Goal: Task Accomplishment & Management: Use online tool/utility

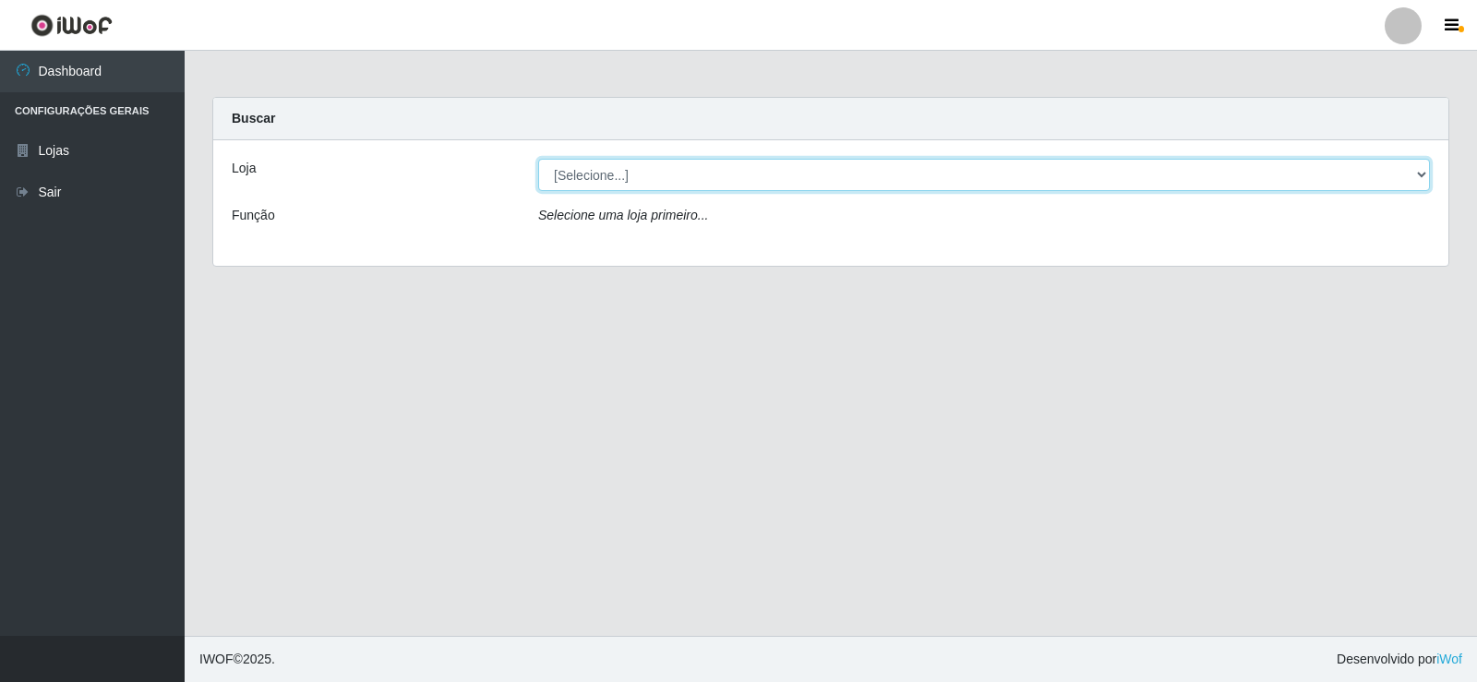
click at [687, 175] on select "[Selecione...] SuperFácil Atacado - [GEOGRAPHIC_DATA]" at bounding box center [984, 175] width 892 height 32
select select "504"
click at [538, 159] on select "[Selecione...] SuperFácil Atacado - [GEOGRAPHIC_DATA]" at bounding box center [984, 175] width 892 height 32
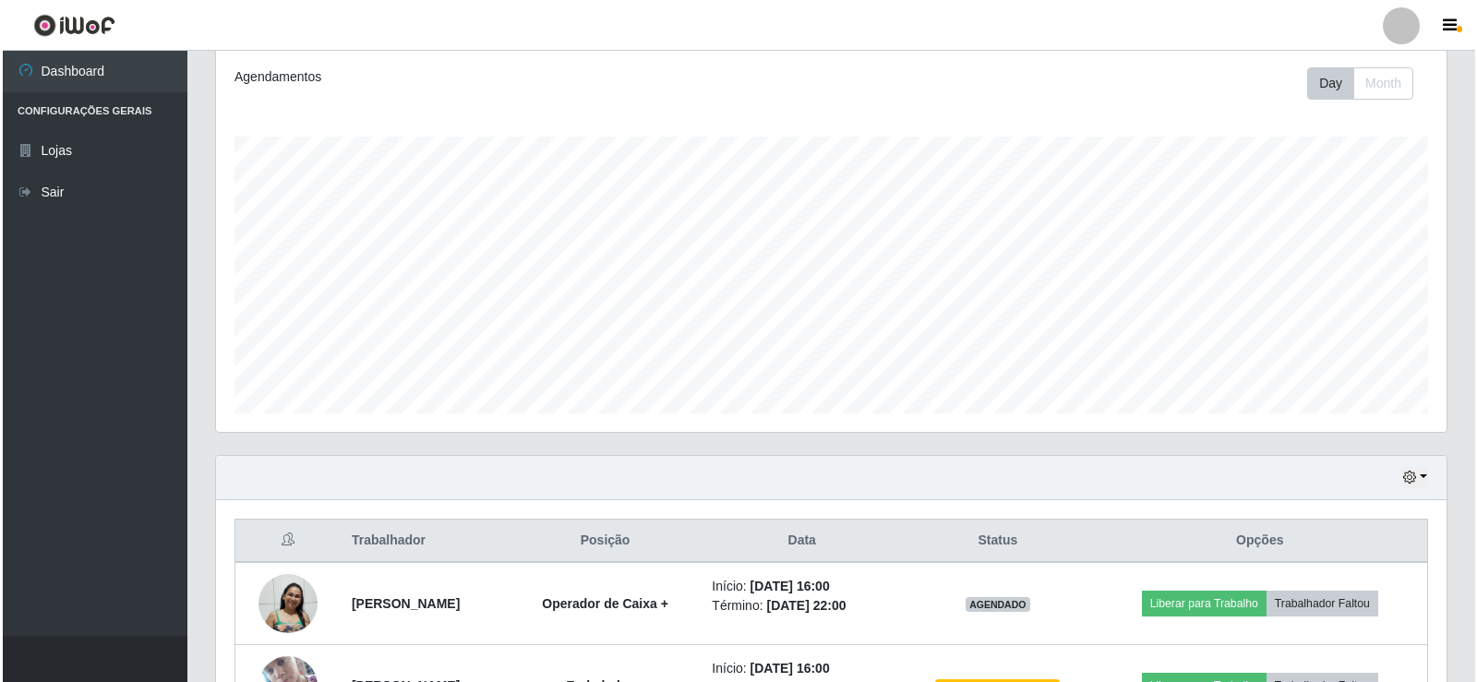
scroll to position [379, 0]
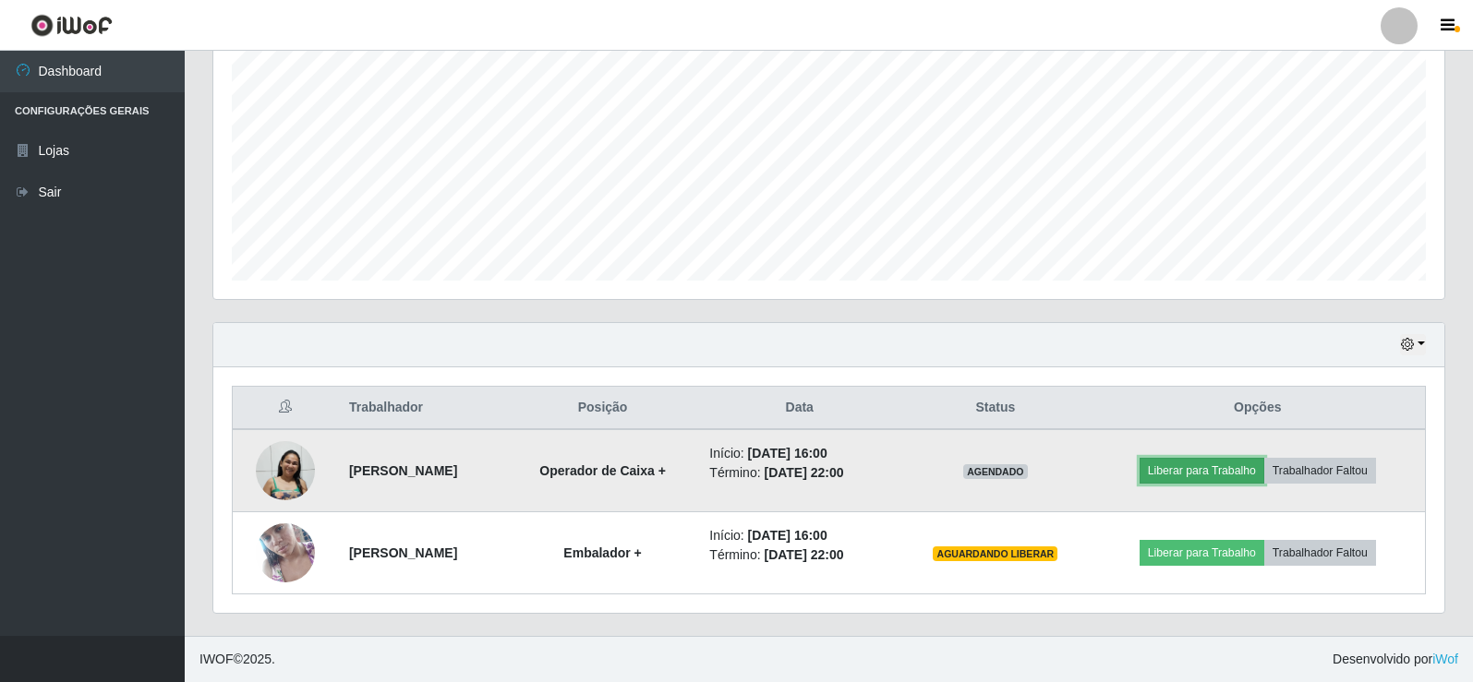
click at [1209, 471] on button "Liberar para Trabalho" at bounding box center [1201, 471] width 125 height 26
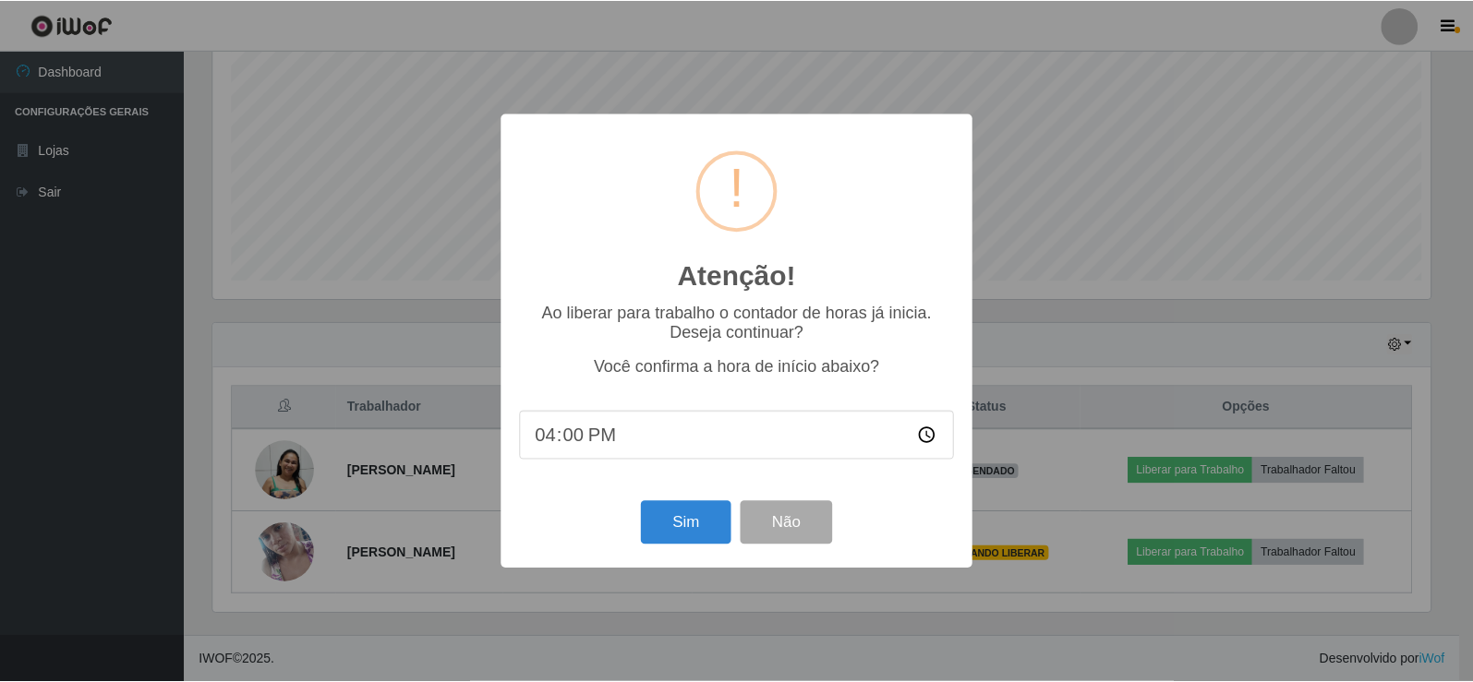
scroll to position [383, 1221]
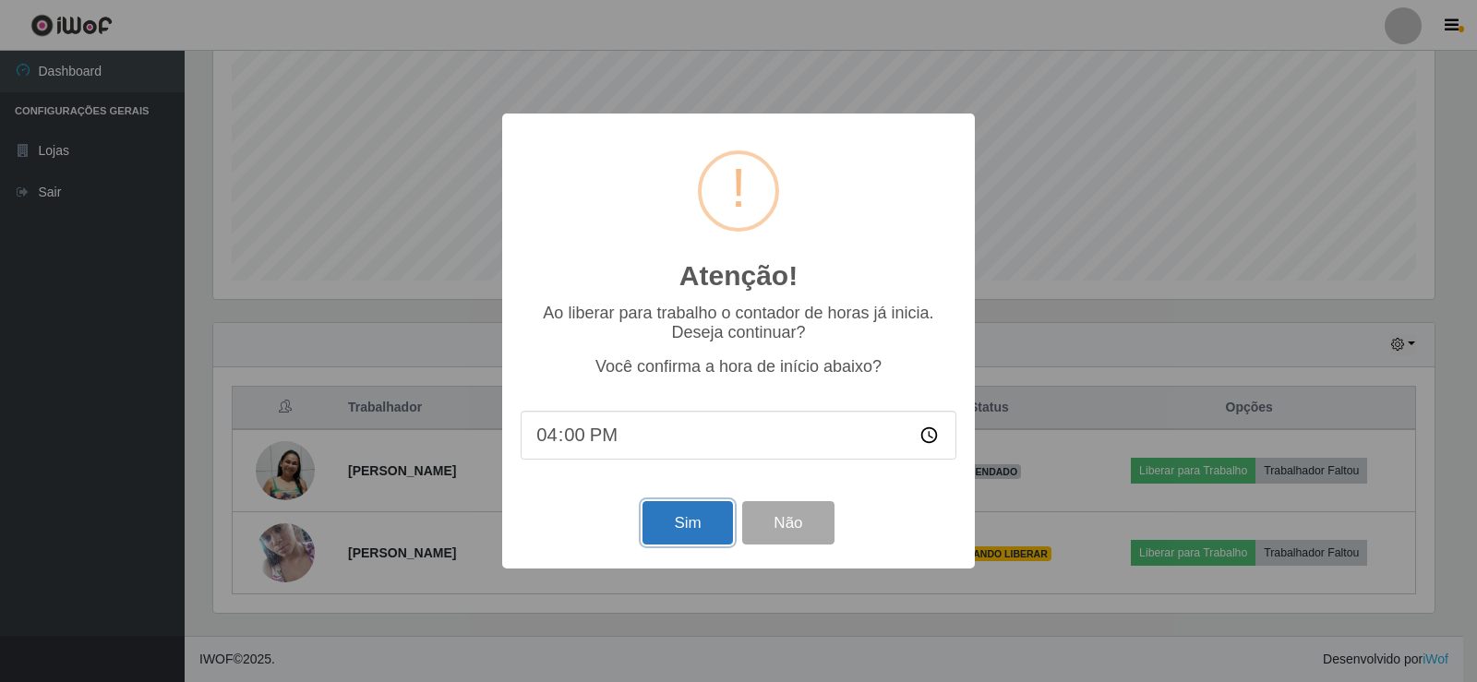
click at [671, 523] on button "Sim" at bounding box center [688, 522] width 90 height 43
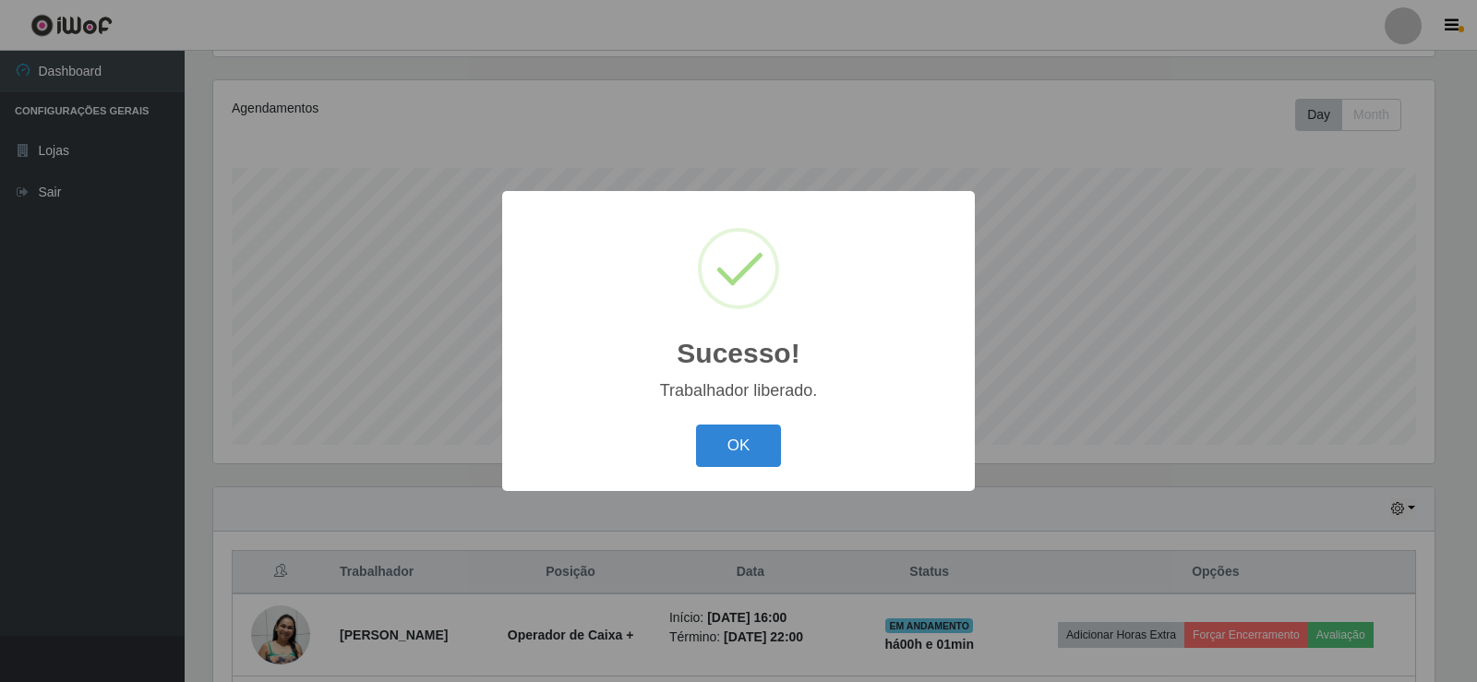
drag, startPoint x: 716, startPoint y: 449, endPoint x: 704, endPoint y: 494, distance: 46.6
click at [714, 460] on button "OK" at bounding box center [739, 446] width 86 height 43
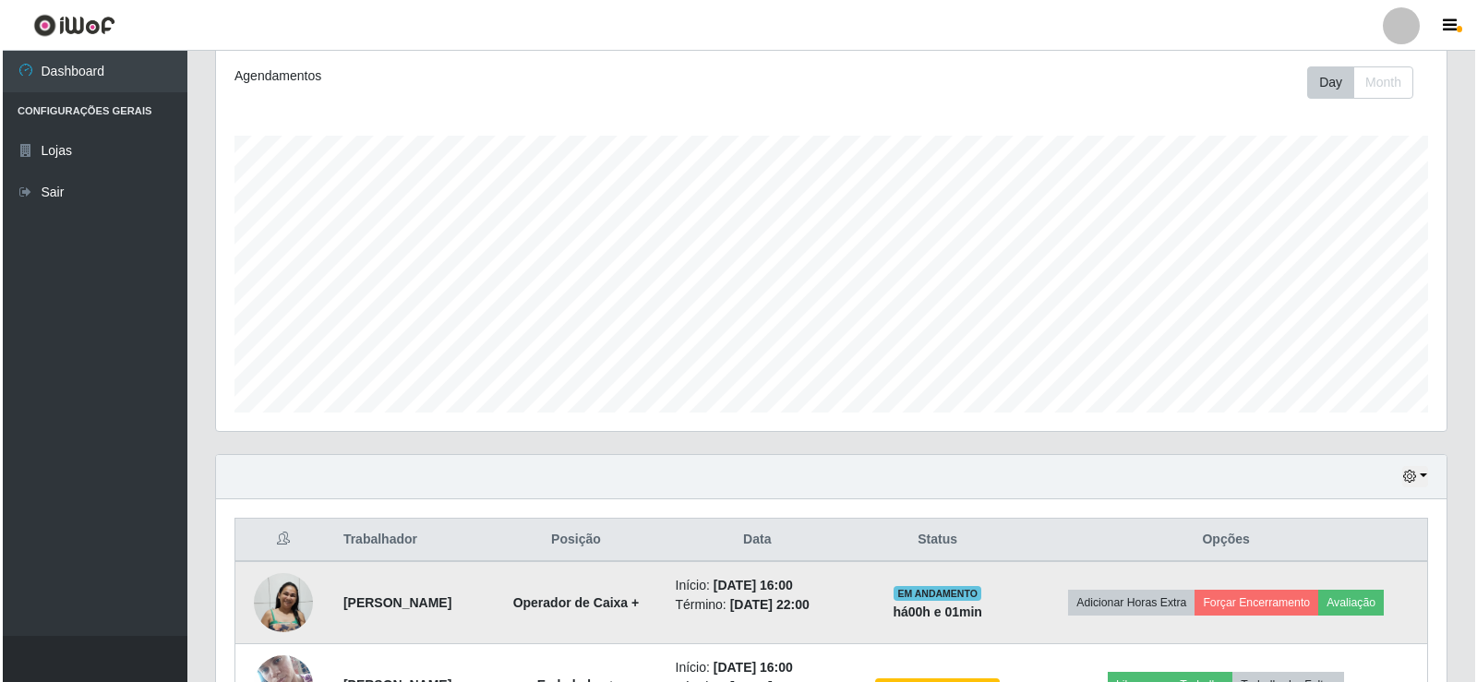
scroll to position [379, 0]
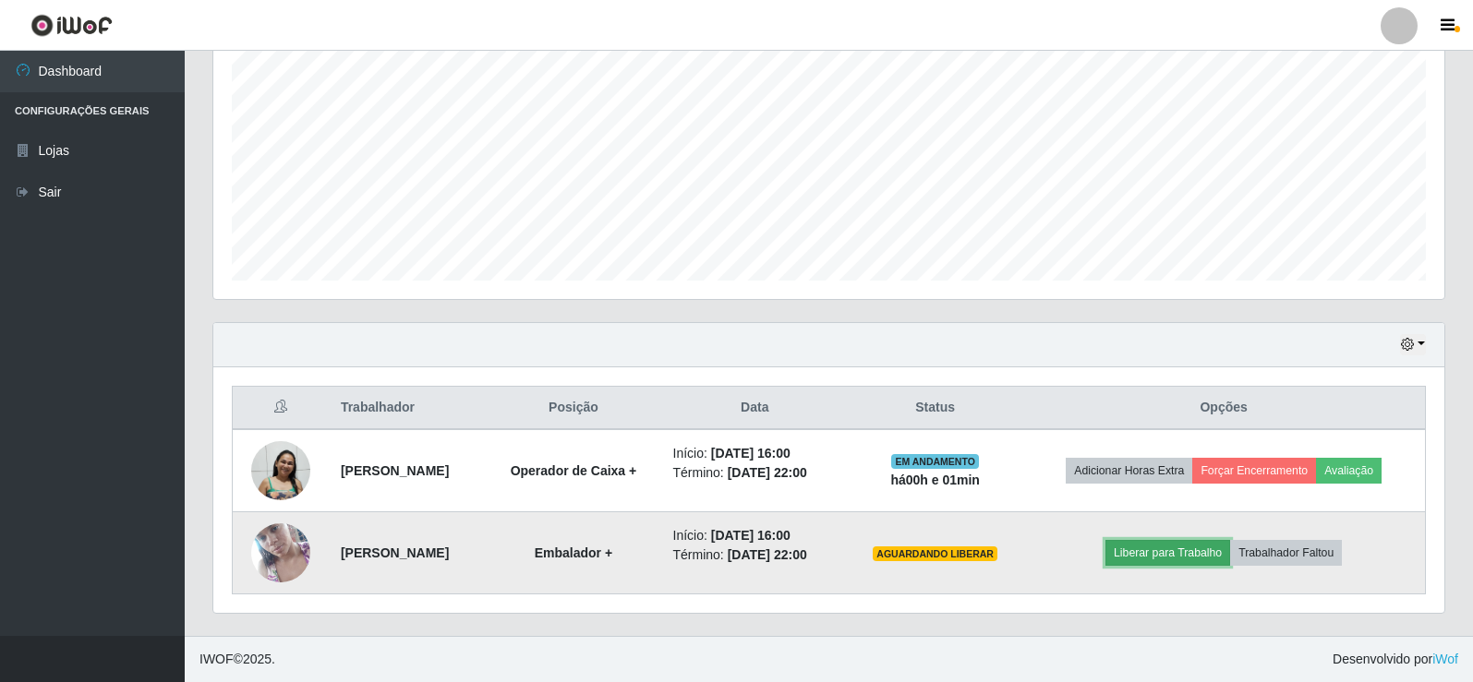
click at [1197, 551] on button "Liberar para Trabalho" at bounding box center [1167, 553] width 125 height 26
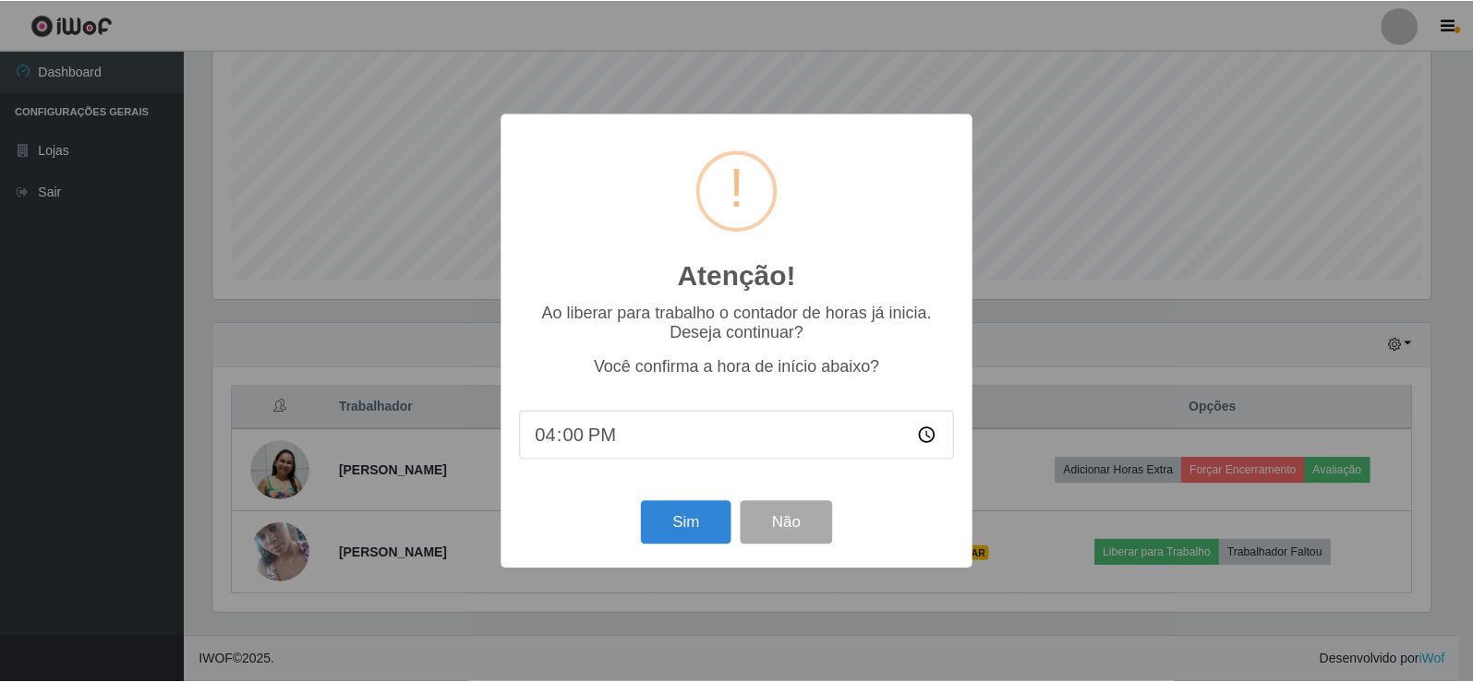
scroll to position [383, 1221]
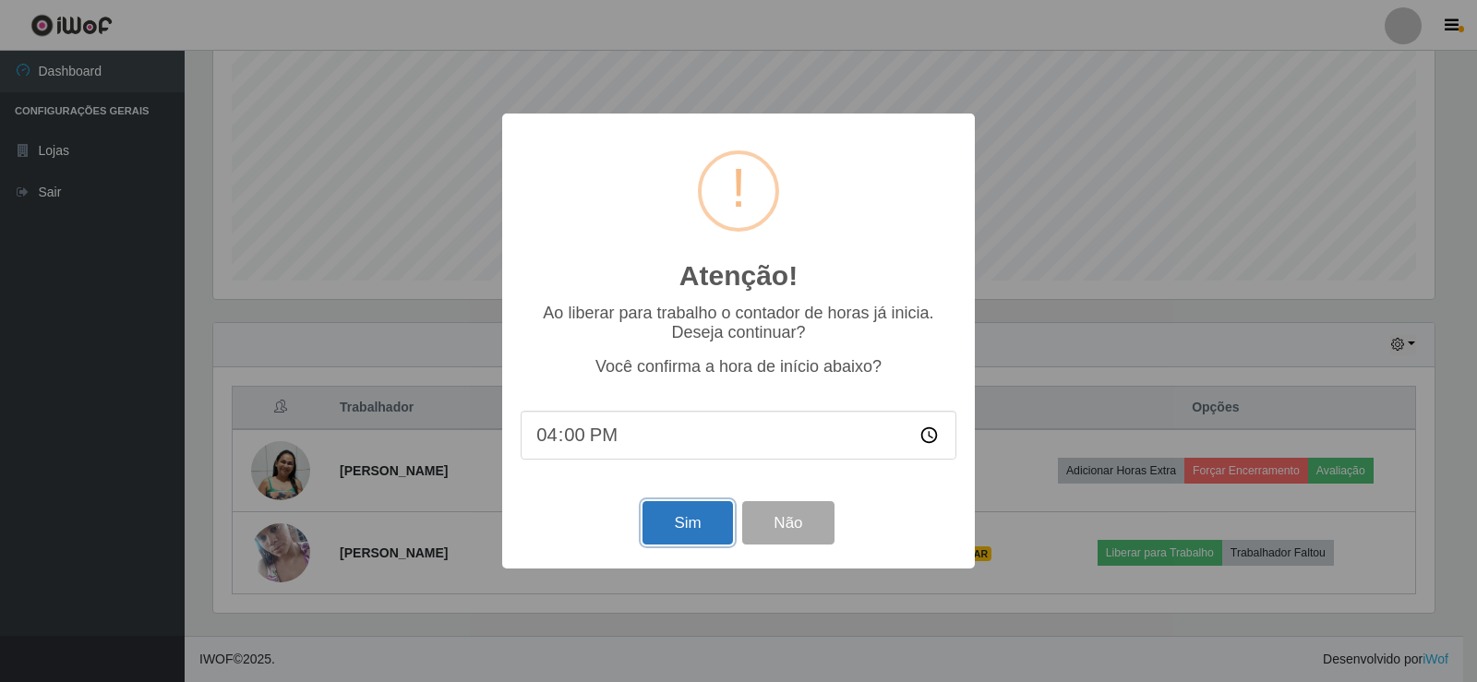
drag, startPoint x: 712, startPoint y: 524, endPoint x: 725, endPoint y: 528, distance: 13.4
click at [714, 524] on button "Sim" at bounding box center [688, 522] width 90 height 43
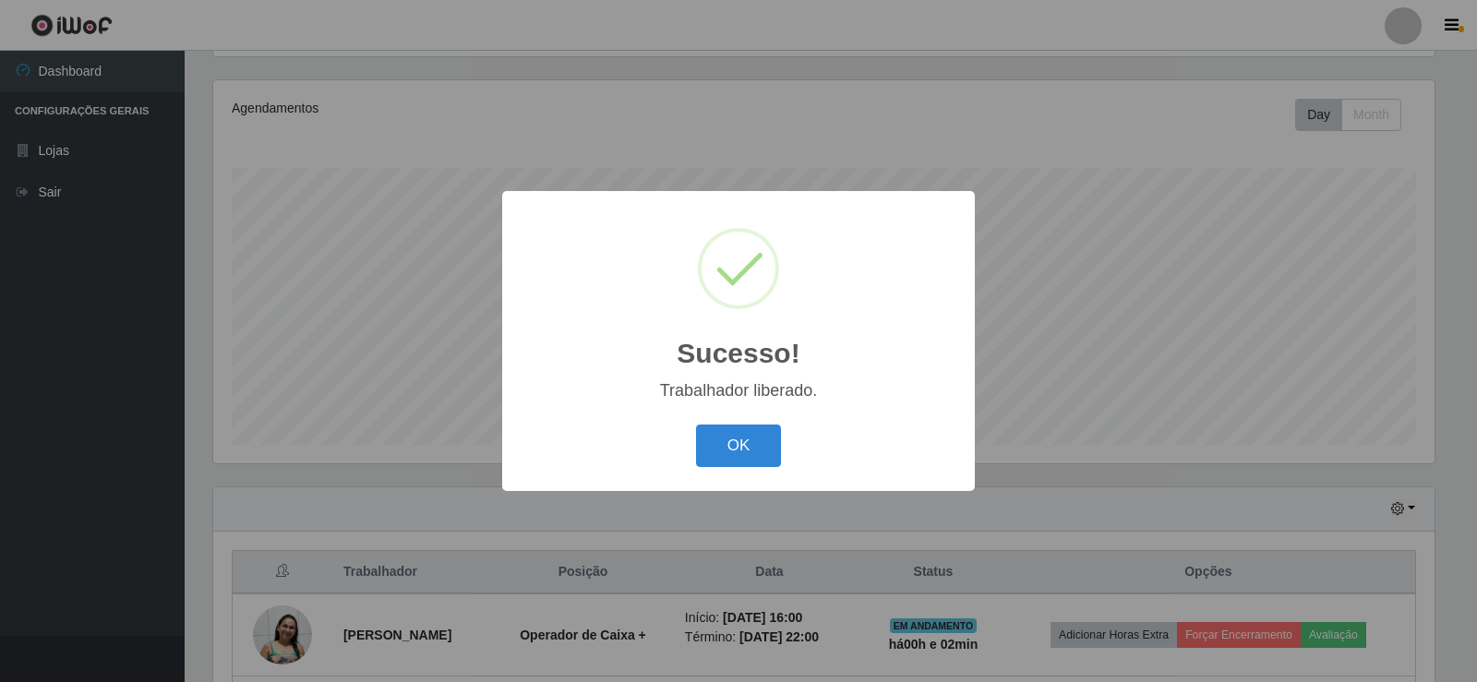
drag, startPoint x: 746, startPoint y: 449, endPoint x: 776, endPoint y: 448, distance: 29.6
click at [751, 454] on button "OK" at bounding box center [739, 446] width 86 height 43
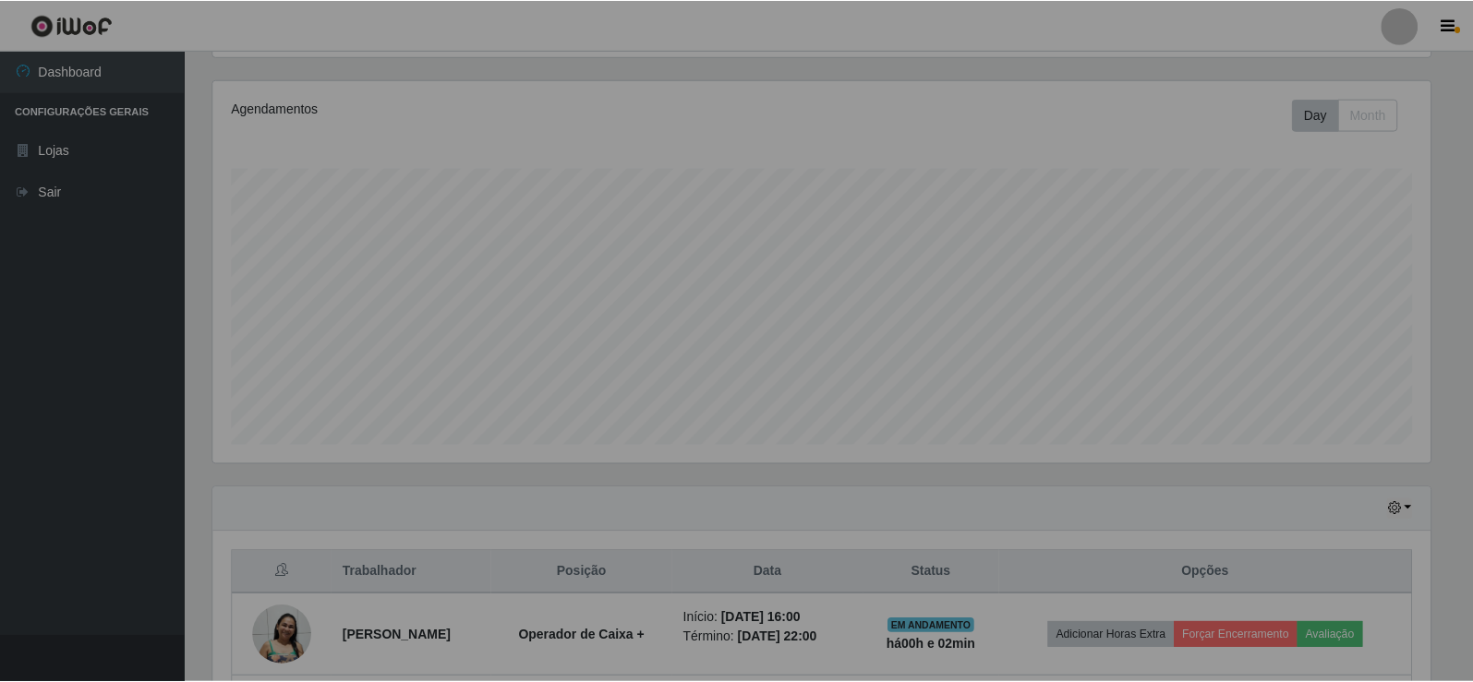
scroll to position [383, 1231]
